Goal: Task Accomplishment & Management: Use online tool/utility

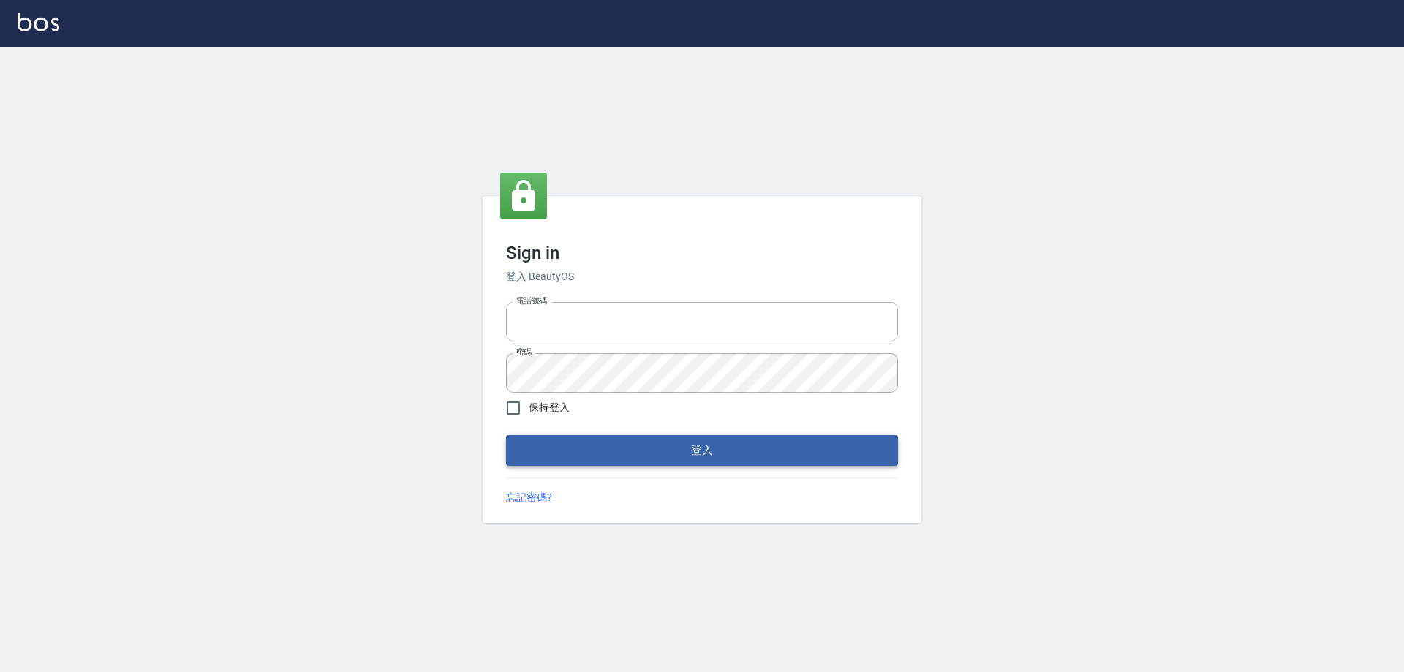
type input "0927586163"
click at [724, 461] on button "登入" at bounding box center [702, 450] width 392 height 31
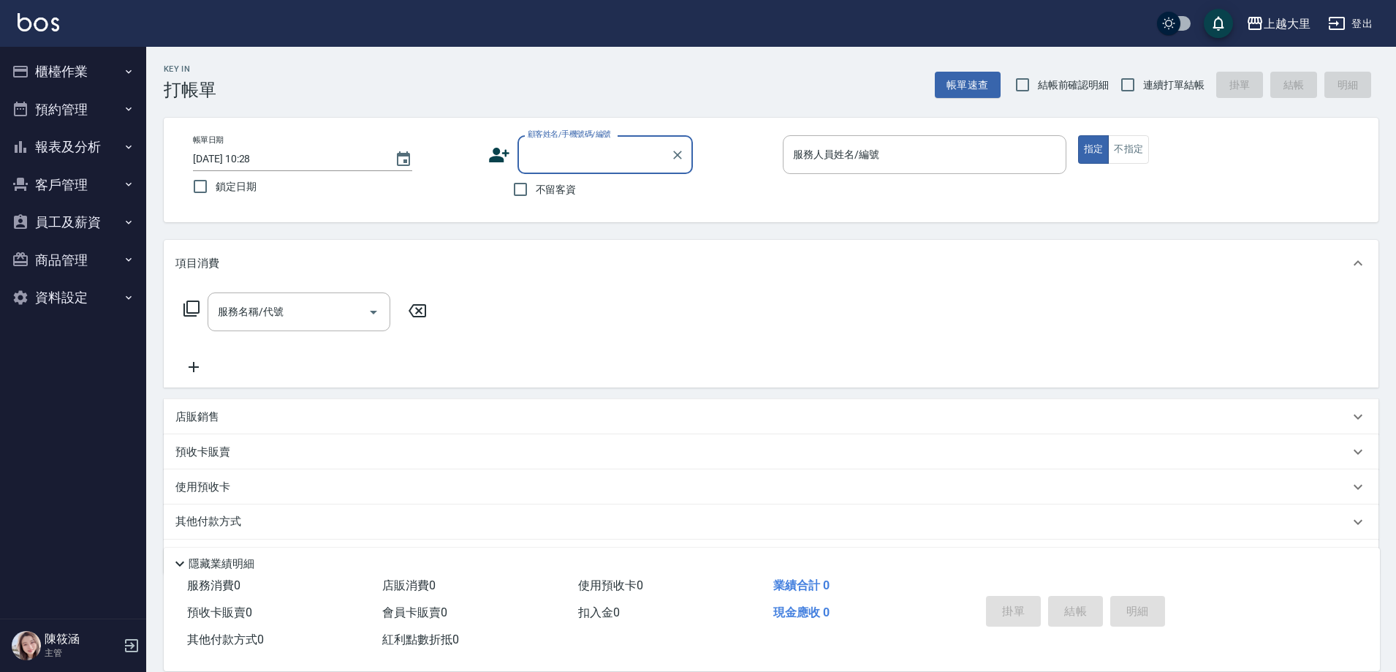
click at [59, 69] on button "櫃檯作業" at bounding box center [73, 72] width 135 height 38
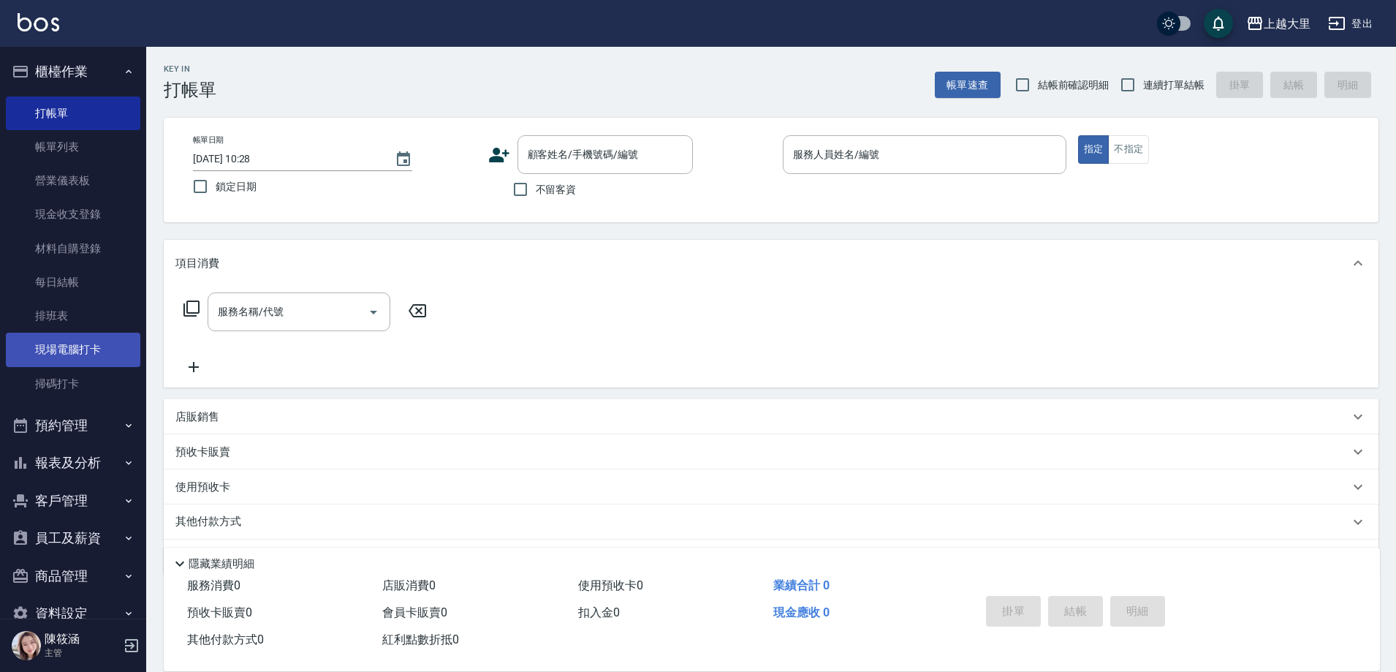
click at [90, 349] on link "現場電腦打卡" at bounding box center [73, 350] width 135 height 34
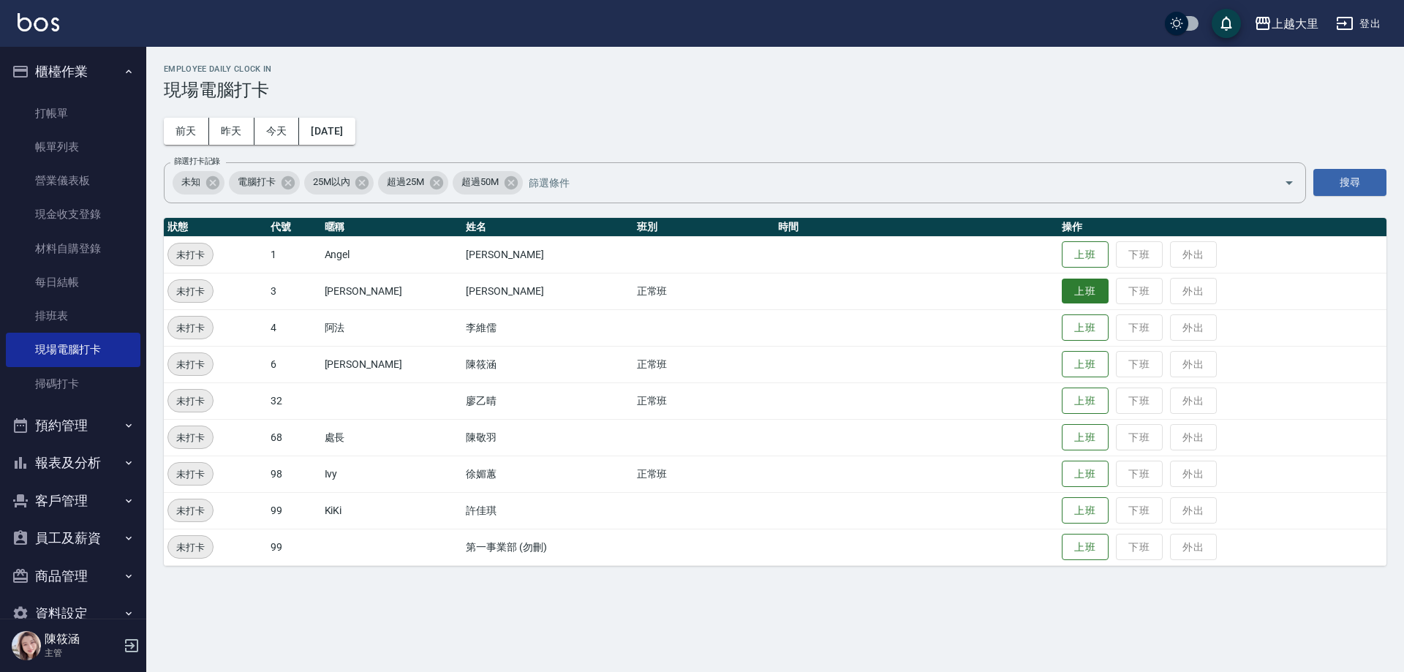
click at [1069, 284] on button "上班" at bounding box center [1084, 292] width 47 height 26
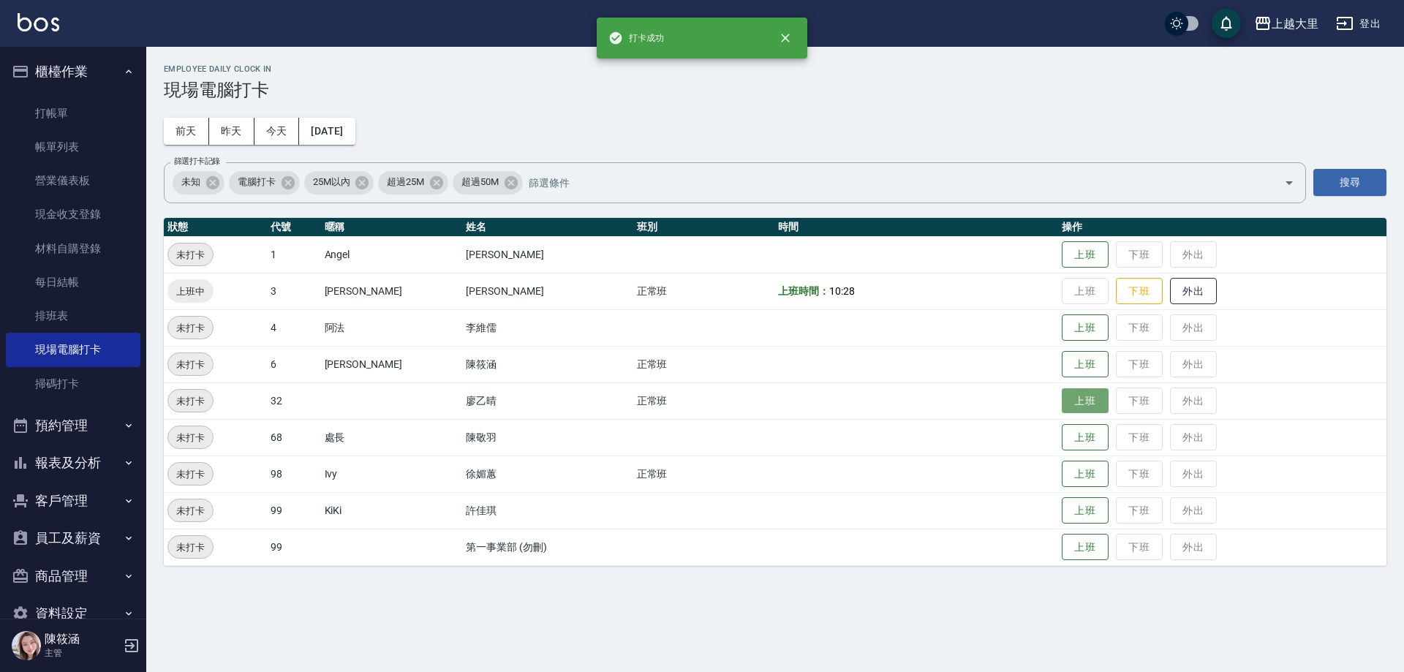
click at [1091, 404] on button "上班" at bounding box center [1084, 401] width 47 height 26
